Goal: Task Accomplishment & Management: Manage account settings

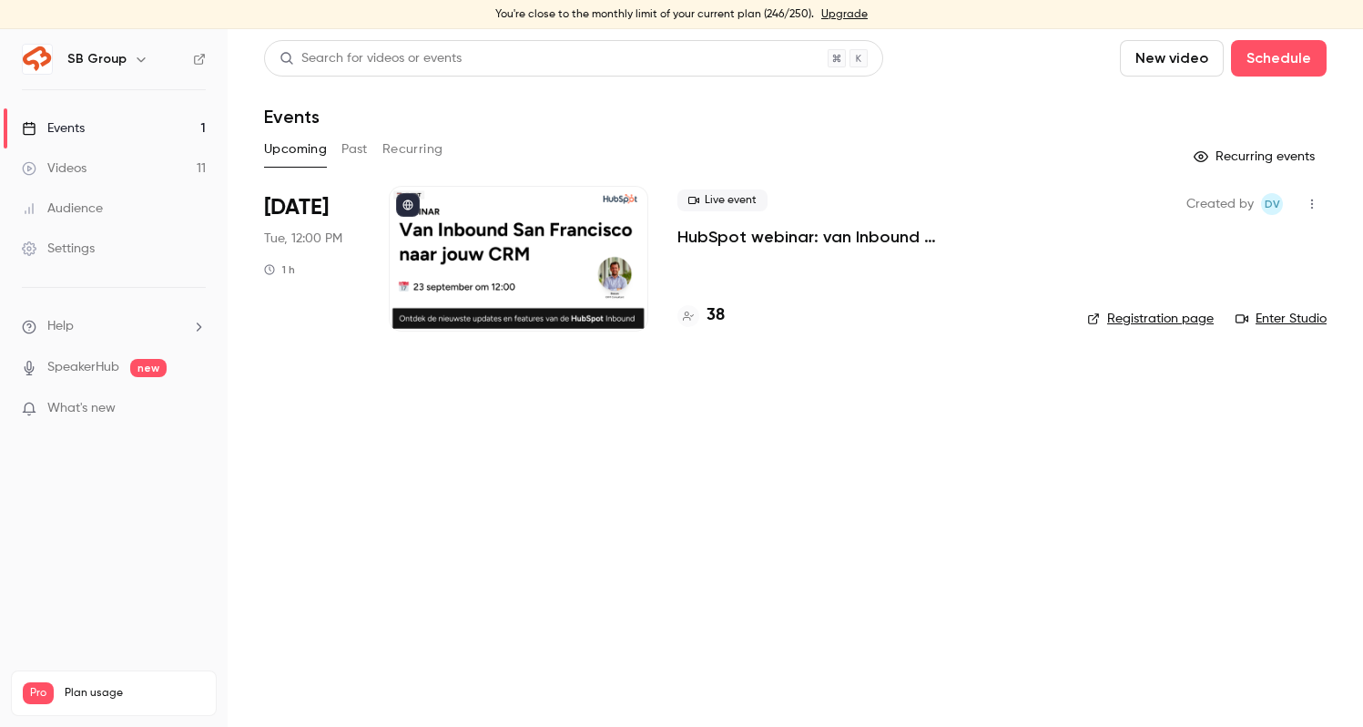
click at [750, 231] on p "HubSpot webinar: van Inbound [GEOGRAPHIC_DATA][PERSON_NAME] jouw CRM" at bounding box center [868, 237] width 381 height 22
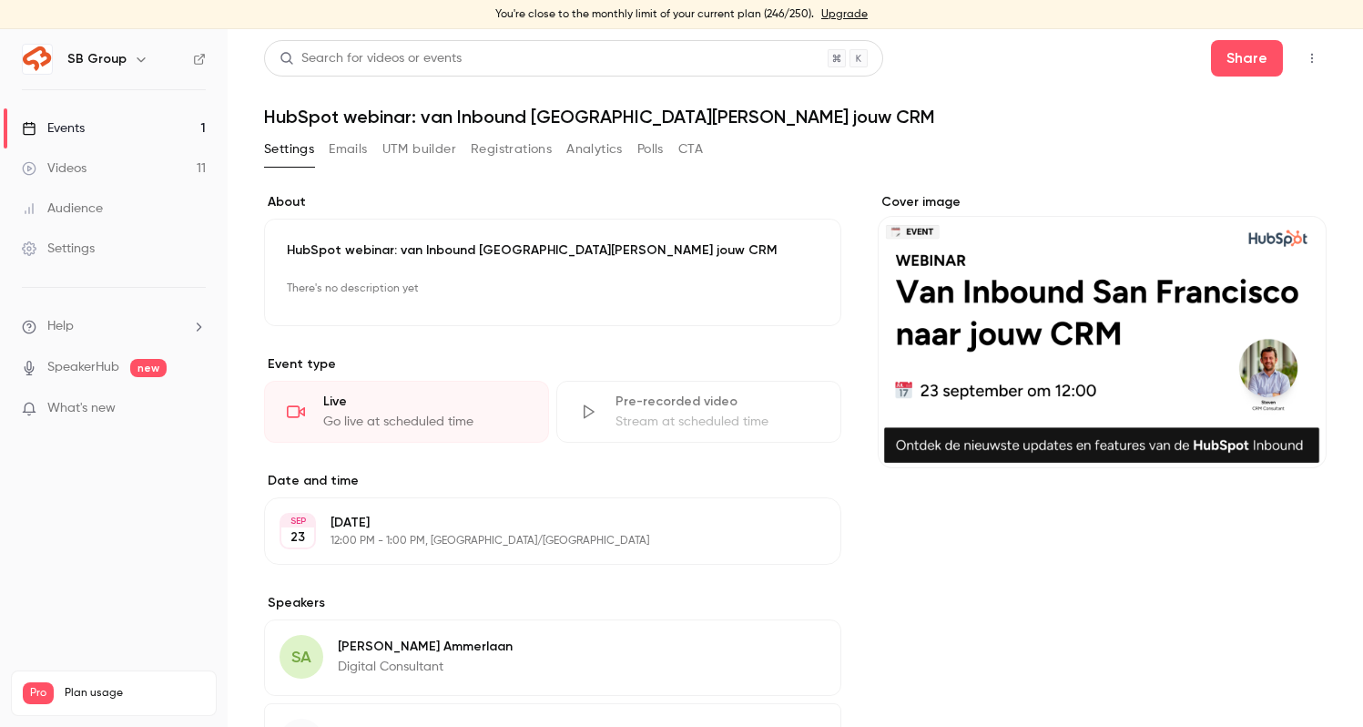
click at [509, 140] on button "Registrations" at bounding box center [511, 149] width 81 height 29
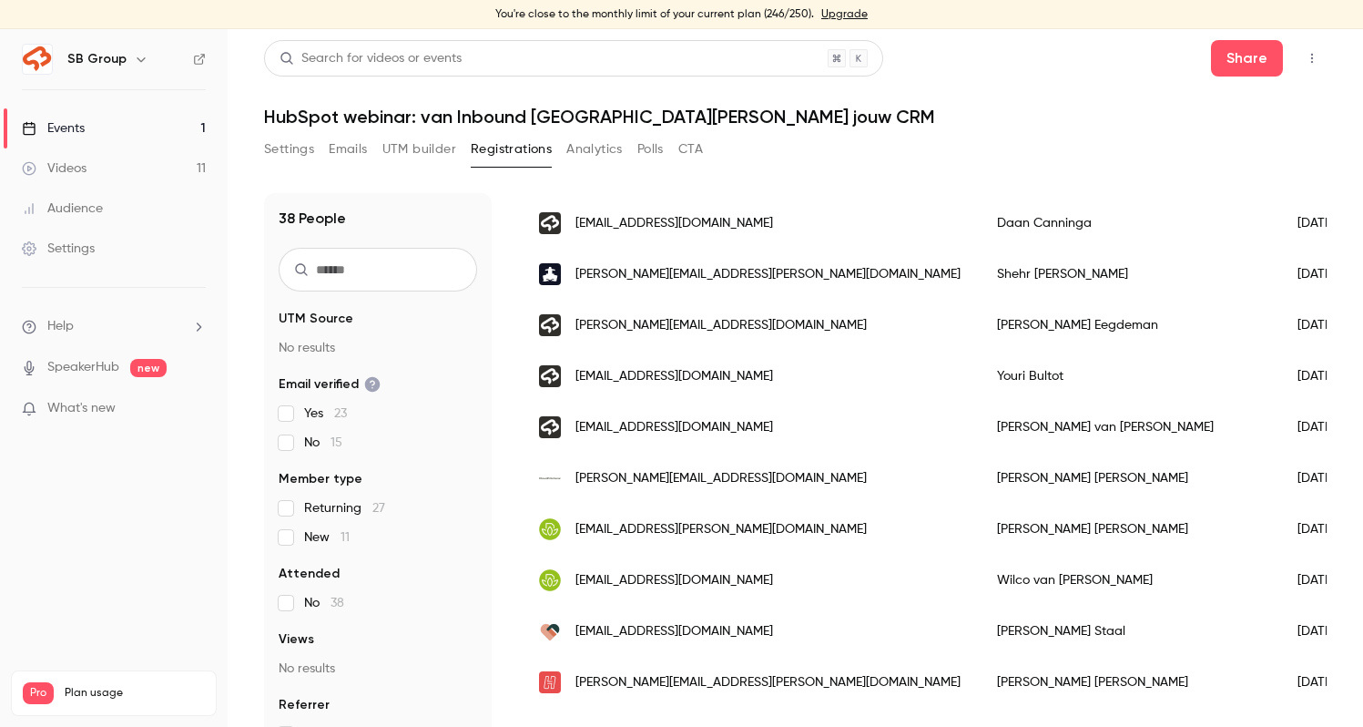
click at [189, 168] on link "Videos 11" at bounding box center [114, 168] width 228 height 40
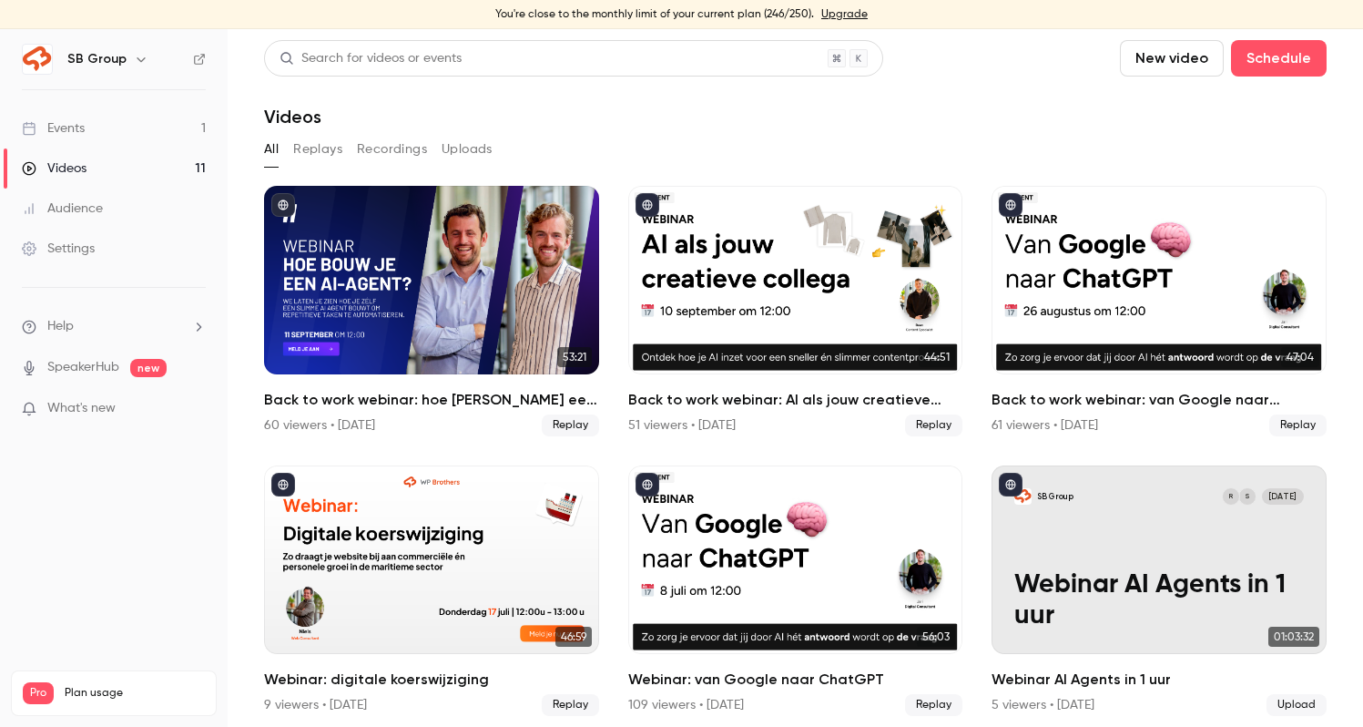
click at [183, 134] on link "Events 1" at bounding box center [114, 128] width 228 height 40
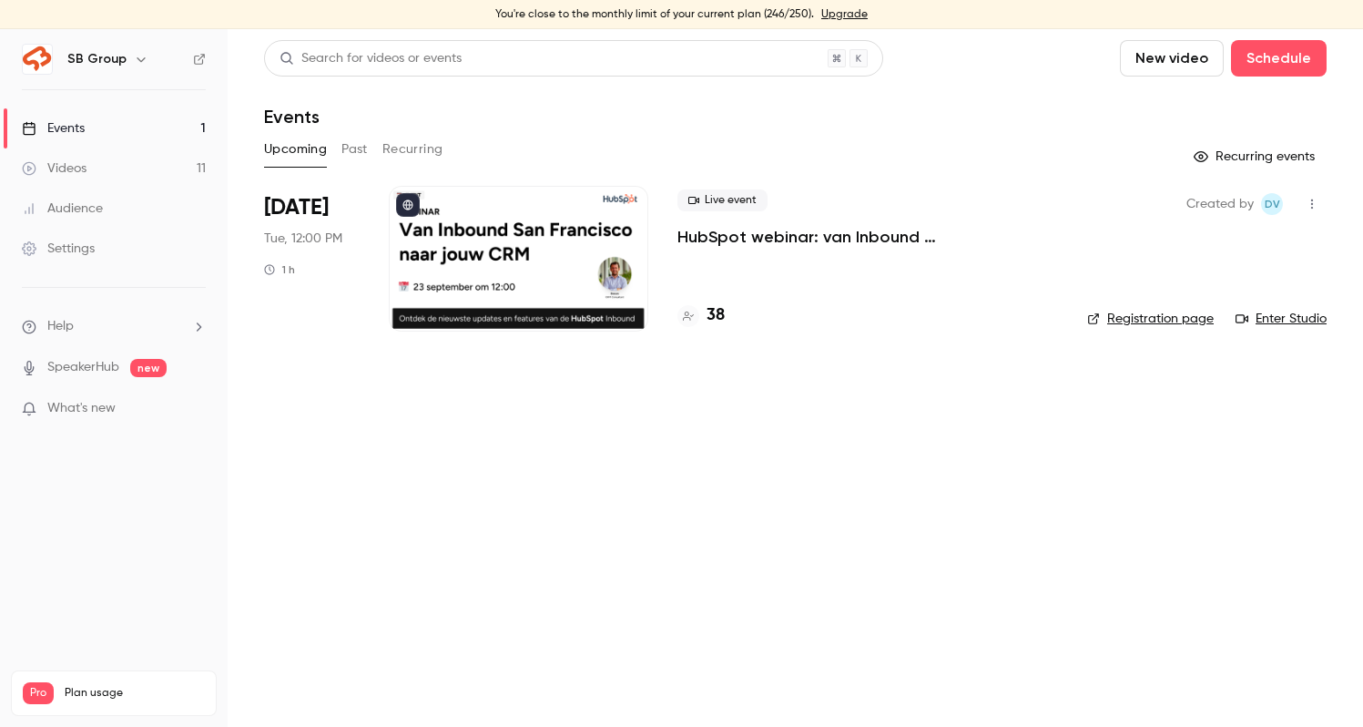
click at [733, 230] on p "HubSpot webinar: van Inbound [GEOGRAPHIC_DATA][PERSON_NAME] jouw CRM" at bounding box center [868, 237] width 381 height 22
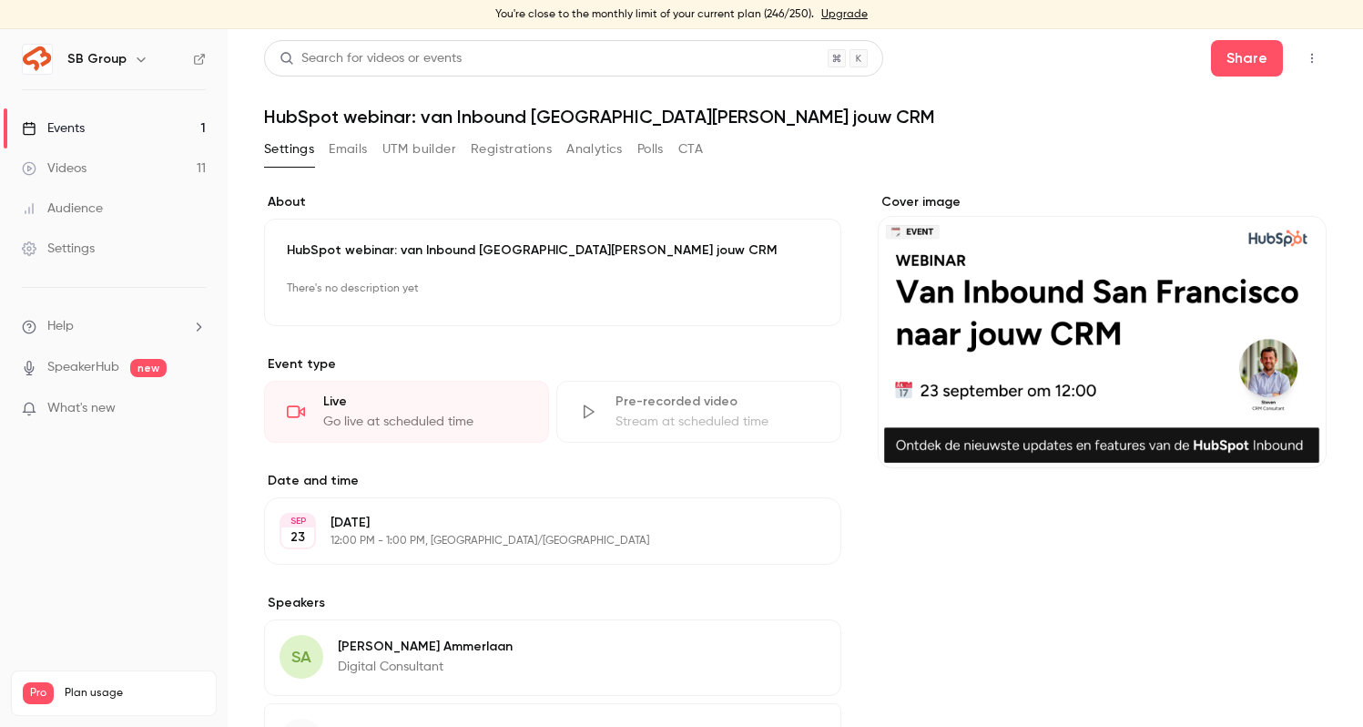
click at [500, 158] on button "Registrations" at bounding box center [511, 149] width 81 height 29
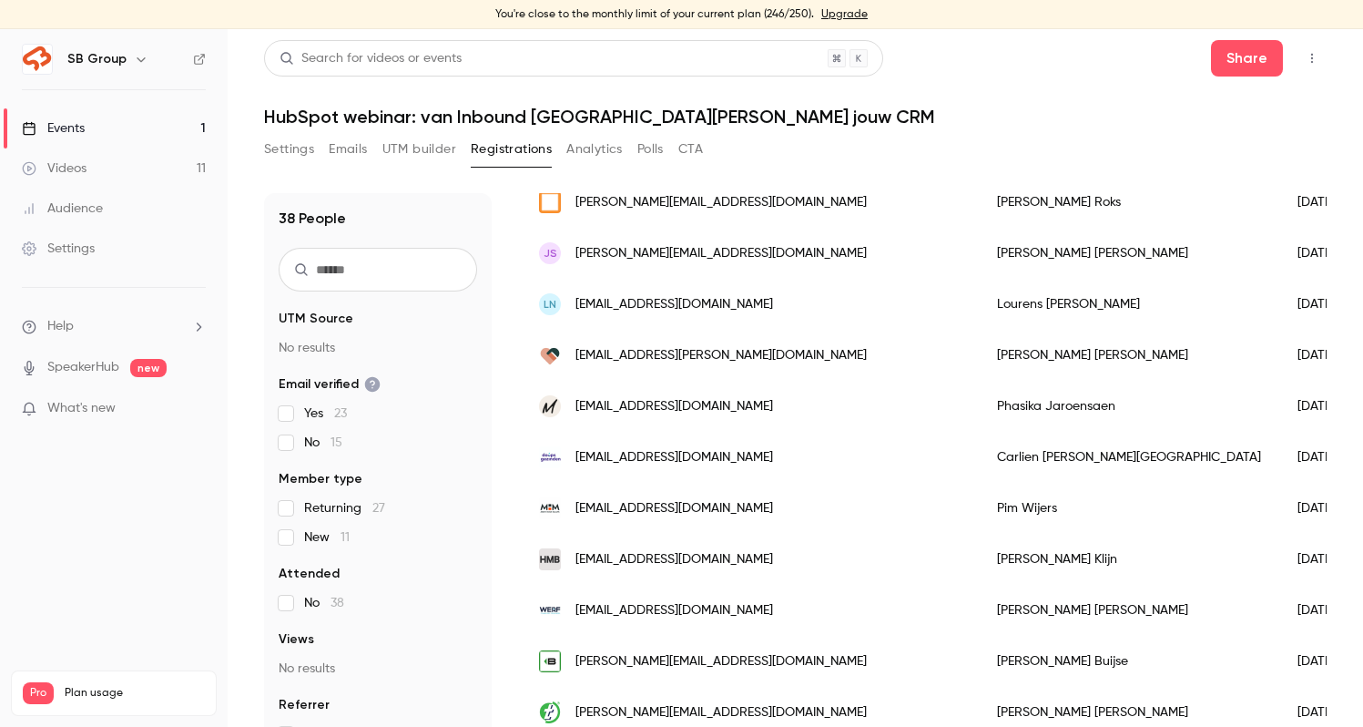
scroll to position [22, 0]
